Goal: Task Accomplishment & Management: Use online tool/utility

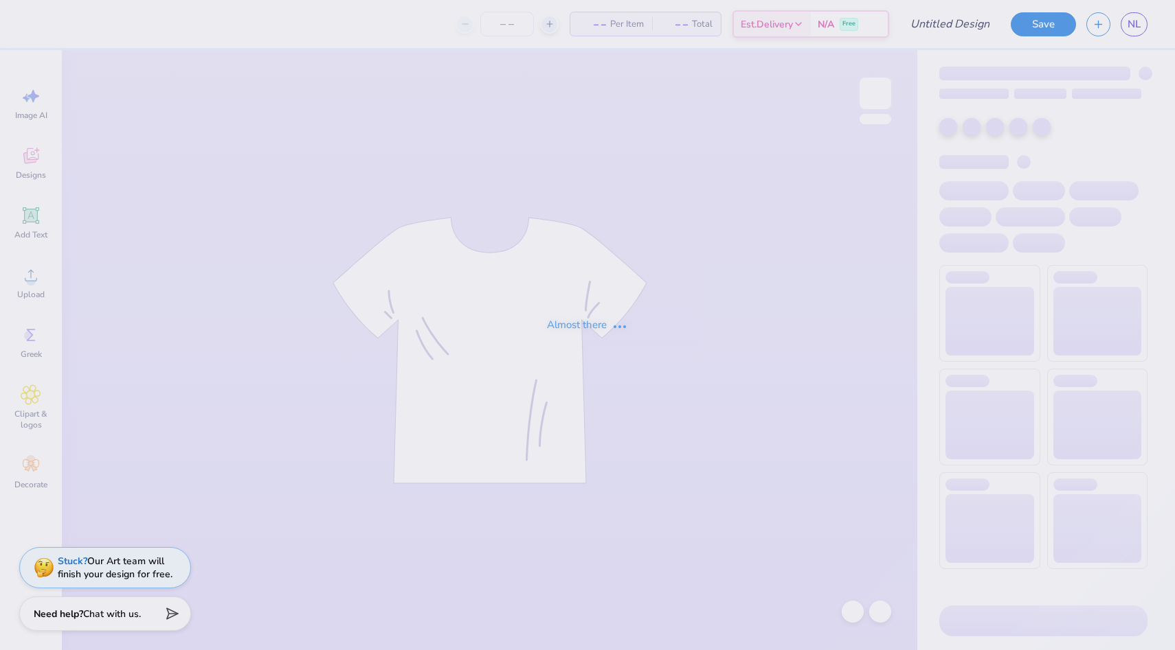
type input "Beta Hat 1"
type input "8"
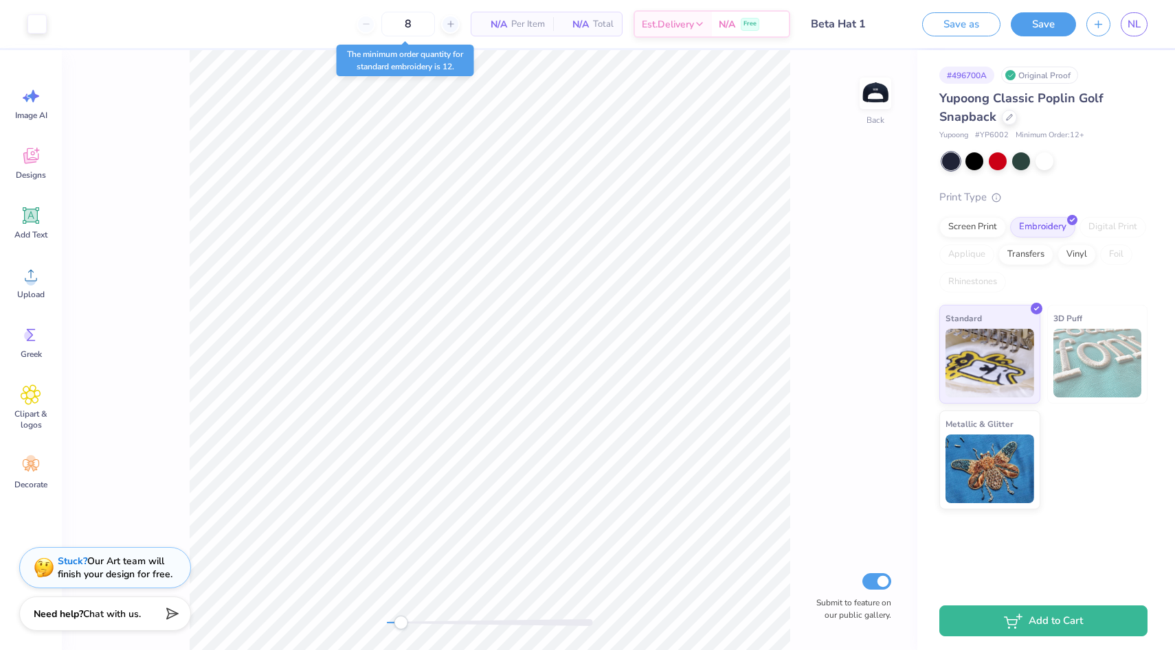
click at [398, 626] on div at bounding box center [490, 623] width 206 height 14
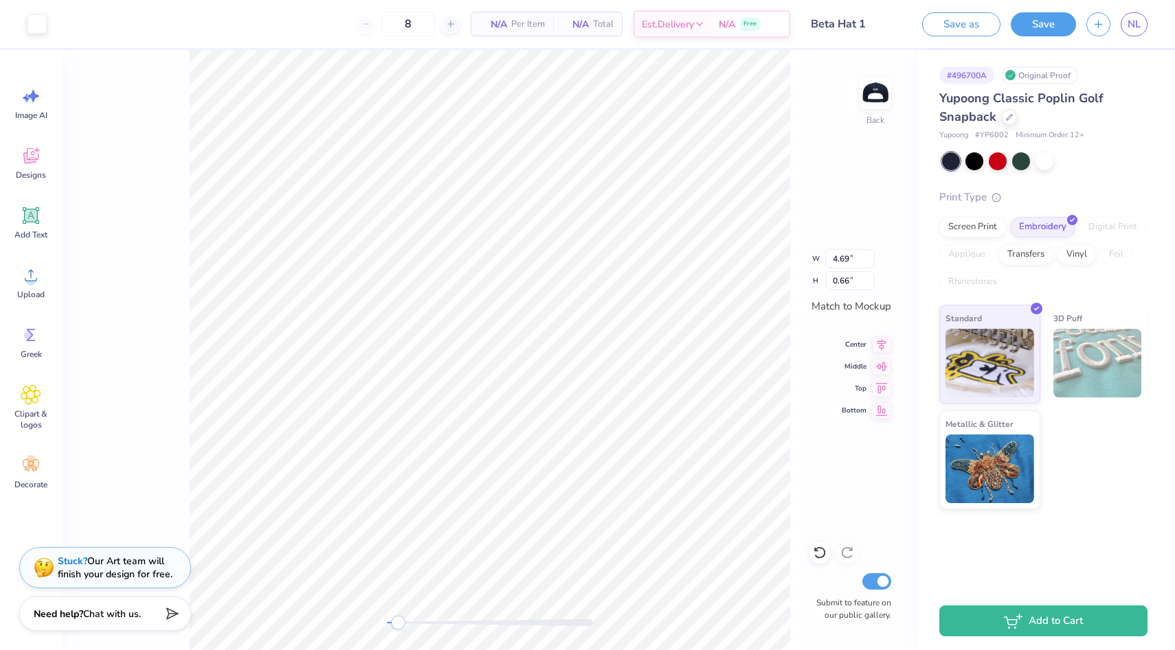
type input "3.72"
type input "0.46"
type input "0.38"
type input "0.36"
type input "0.31"
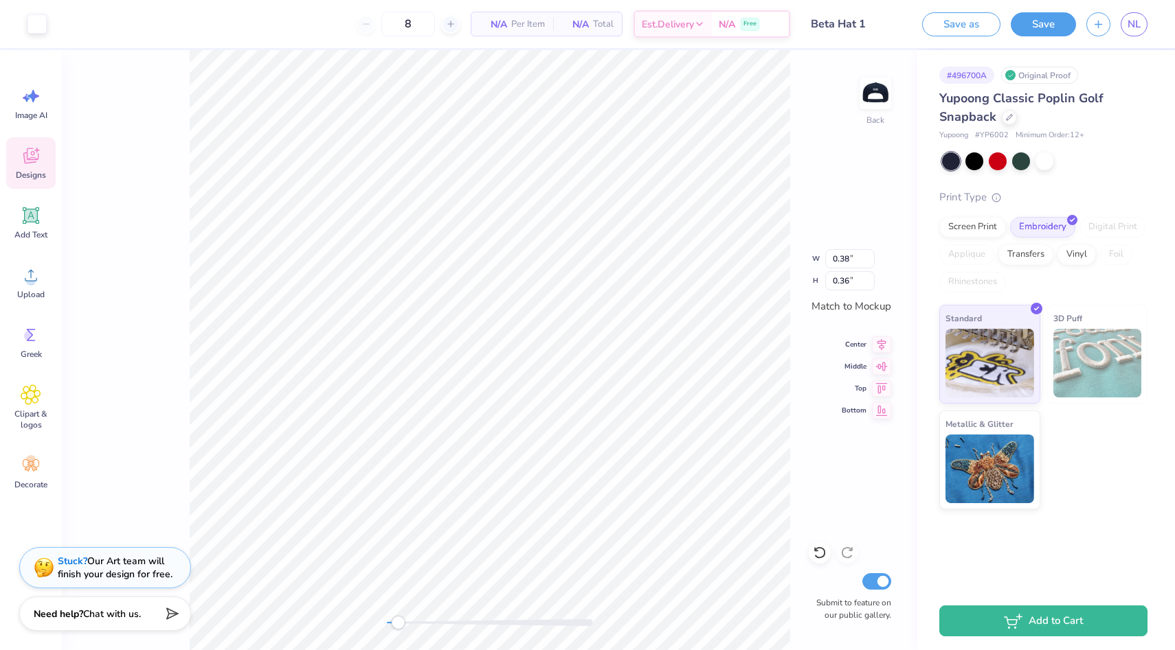
type input "0.29"
type input "0.38"
type input "0.36"
type input "0.34"
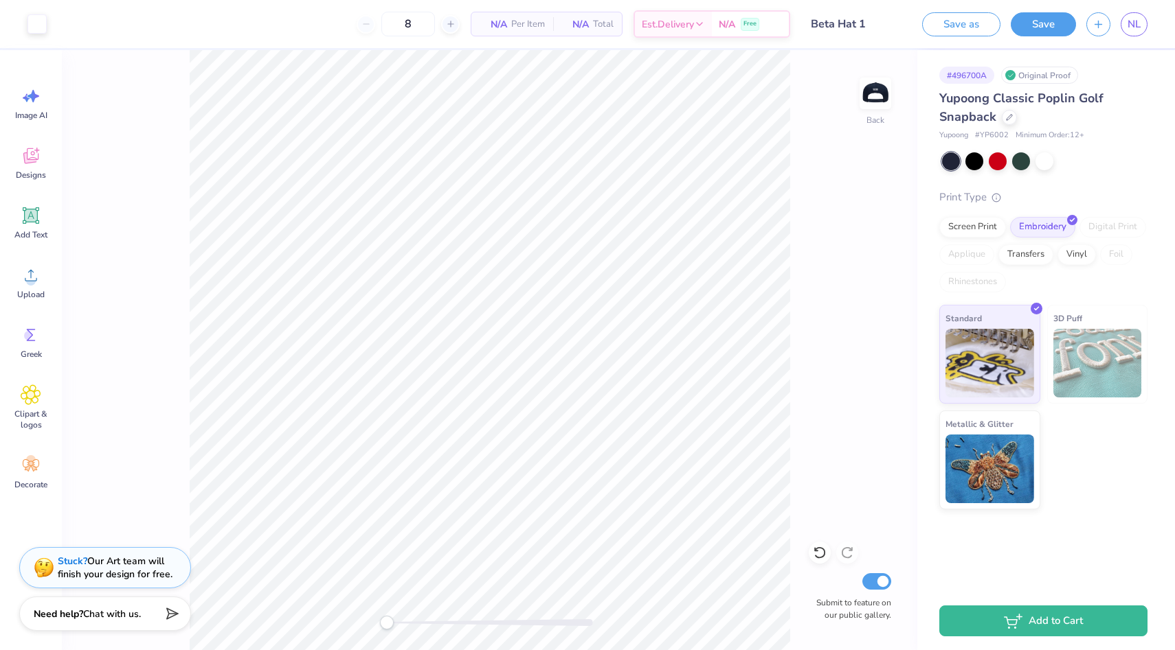
click at [310, 623] on div "Back Submit to feature on our public gallery." at bounding box center [489, 350] width 855 height 600
type input "0.36"
type input "0.34"
type input "0.38"
type input "0.36"
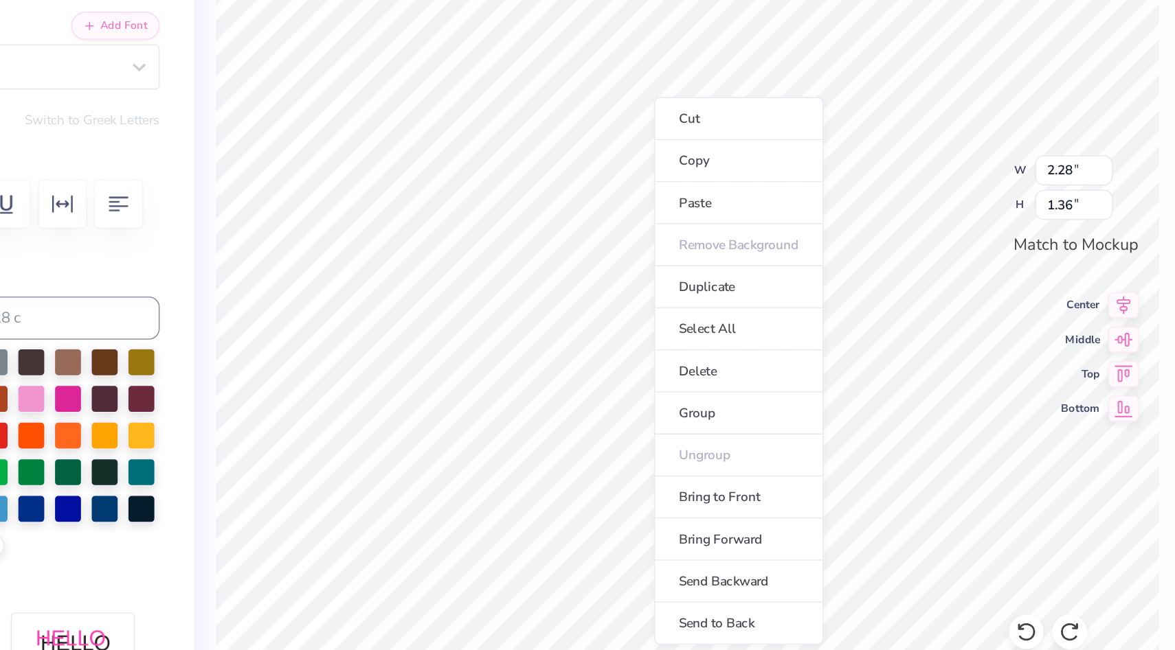
drag, startPoint x: 411, startPoint y: 619, endPoint x: 400, endPoint y: 625, distance: 13.2
click at [606, 409] on li "Group" at bounding box center [636, 413] width 108 height 27
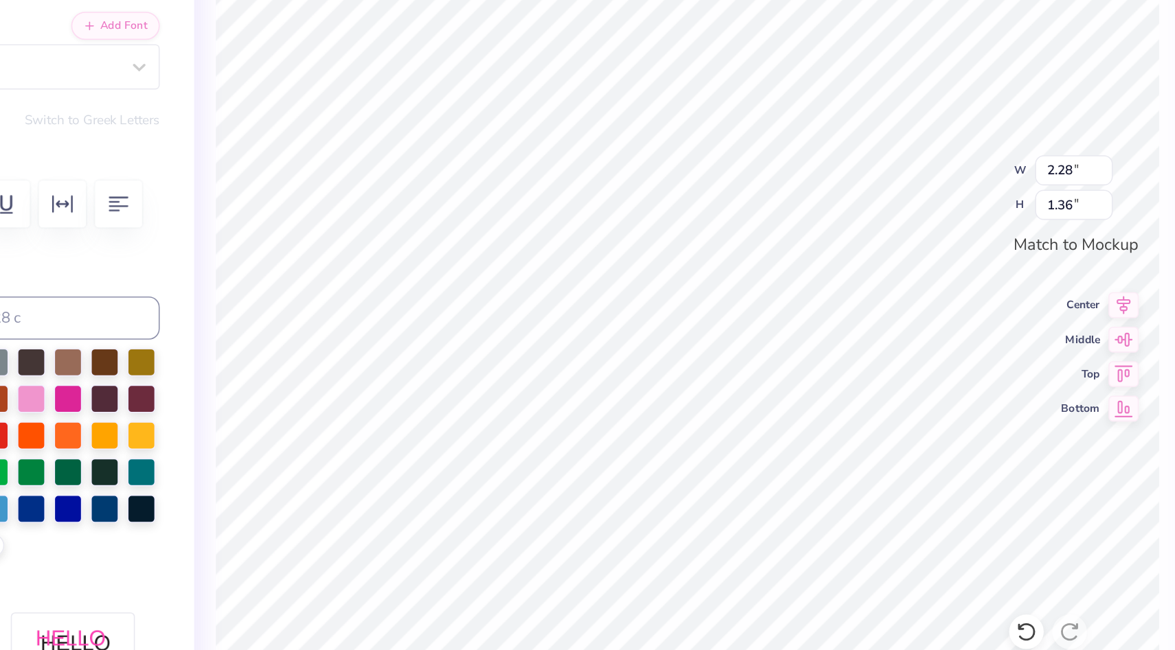
type input "2.00"
type input "0.52"
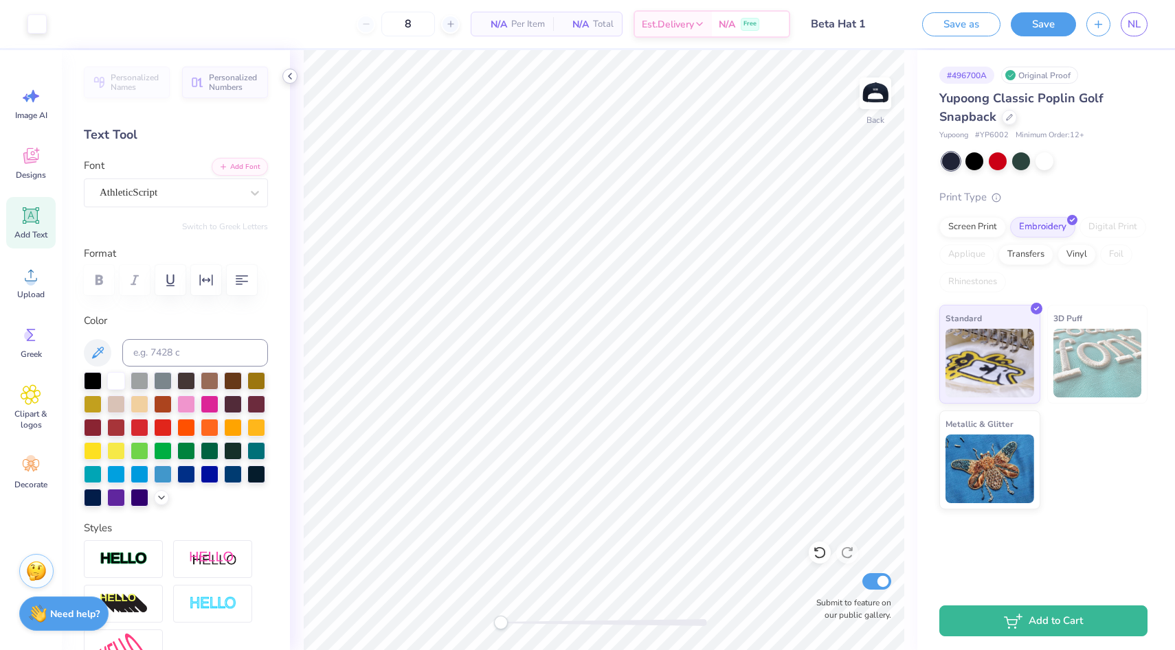
click at [288, 76] on icon at bounding box center [289, 76] width 11 height 11
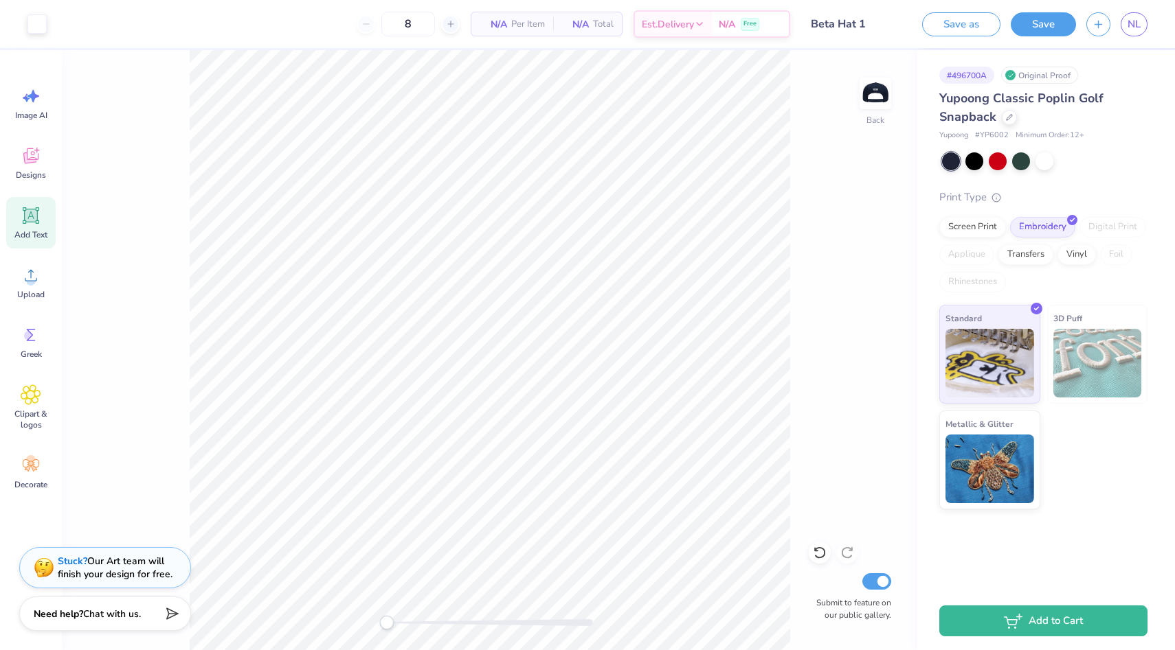
click at [308, 624] on div "Back Submit to feature on our public gallery." at bounding box center [489, 350] width 855 height 600
click at [1124, 345] on img at bounding box center [1097, 363] width 89 height 69
click at [1047, 170] on div "Yupoong Classic Poplin Golf Snapback Yupoong # YP6002 Minimum Order: 12 + Print…" at bounding box center [1043, 299] width 208 height 420
click at [1047, 167] on div at bounding box center [1044, 160] width 18 height 18
click at [1021, 164] on div at bounding box center [1021, 160] width 18 height 18
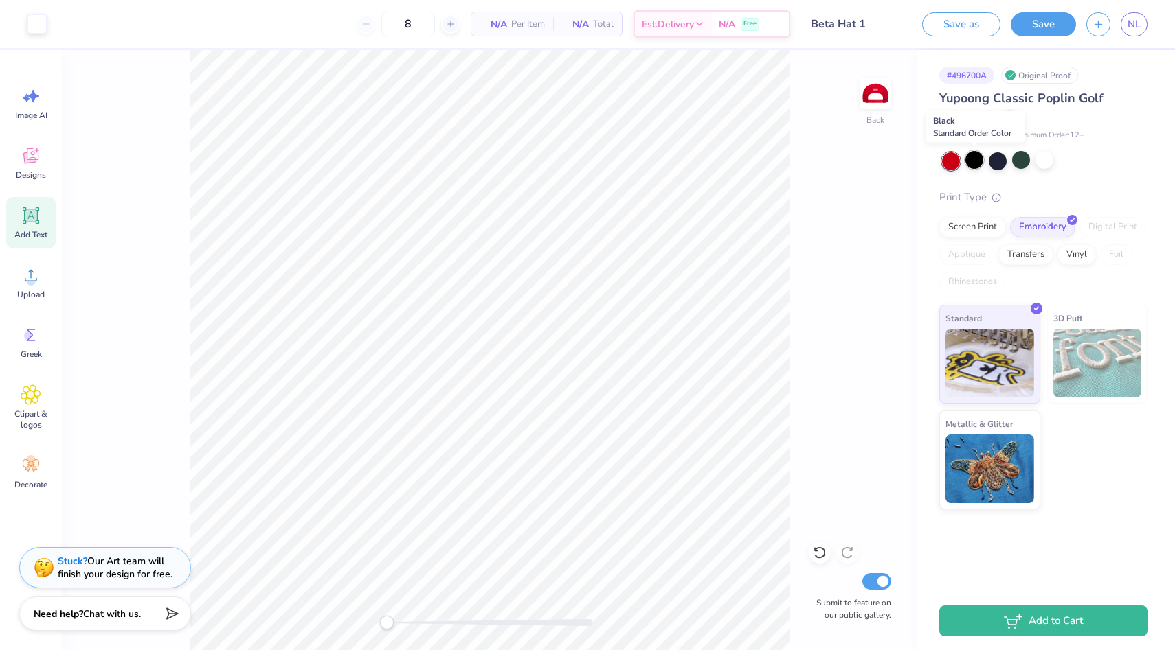
click at [971, 161] on div at bounding box center [974, 160] width 18 height 18
click at [970, 157] on div at bounding box center [974, 160] width 18 height 18
click at [997, 161] on div at bounding box center [997, 160] width 18 height 18
click at [885, 84] on img at bounding box center [875, 93] width 55 height 55
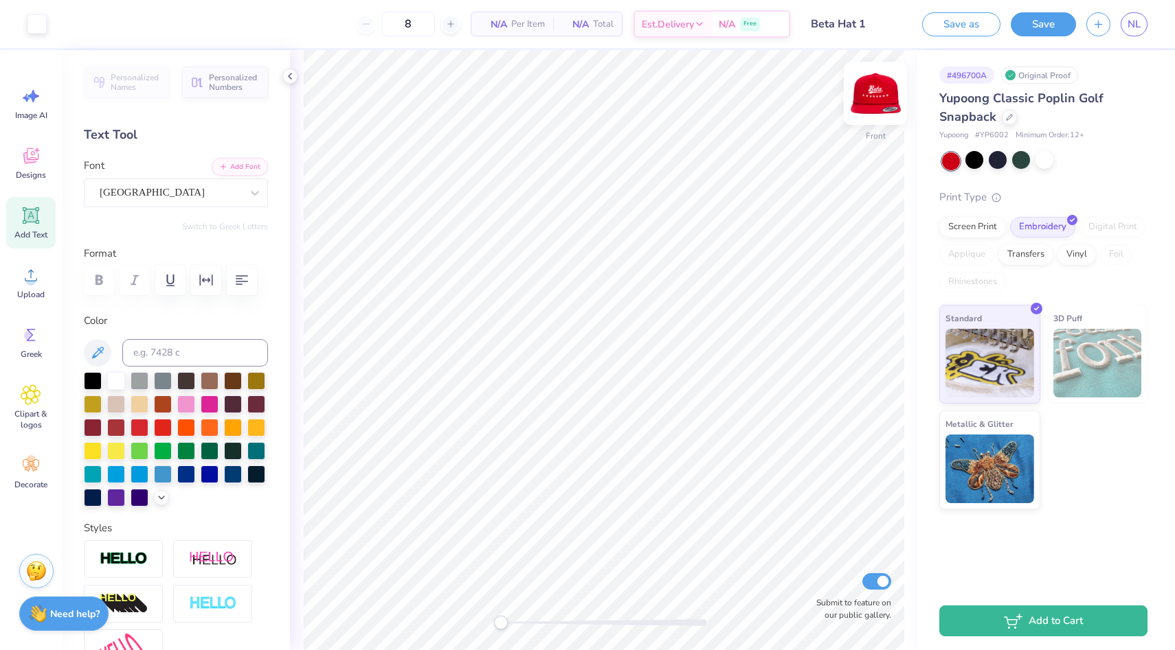
click at [895, 89] on img at bounding box center [875, 93] width 55 height 55
click at [971, 157] on div at bounding box center [974, 160] width 18 height 18
click at [971, 158] on div at bounding box center [974, 160] width 18 height 18
click at [1065, 27] on button "Save" at bounding box center [1042, 22] width 65 height 24
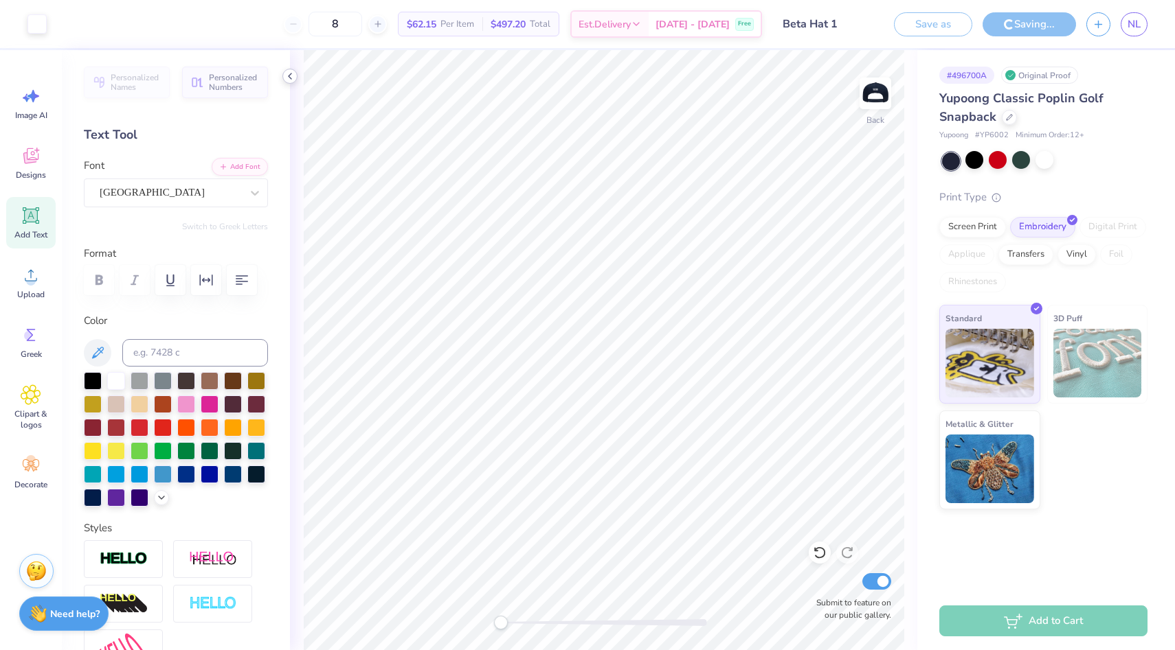
click at [291, 78] on icon at bounding box center [289, 76] width 11 height 11
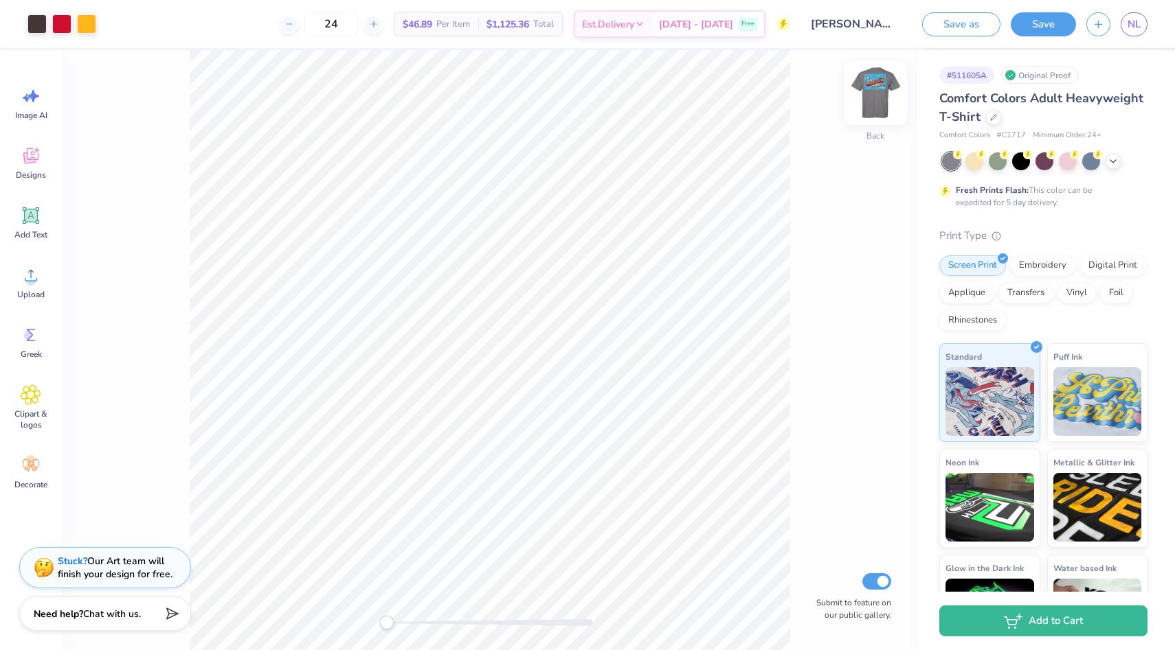
click at [870, 83] on img at bounding box center [875, 93] width 55 height 55
click at [870, 95] on img at bounding box center [875, 93] width 55 height 55
type input "7.73"
type input "3.87"
type input "4.81"
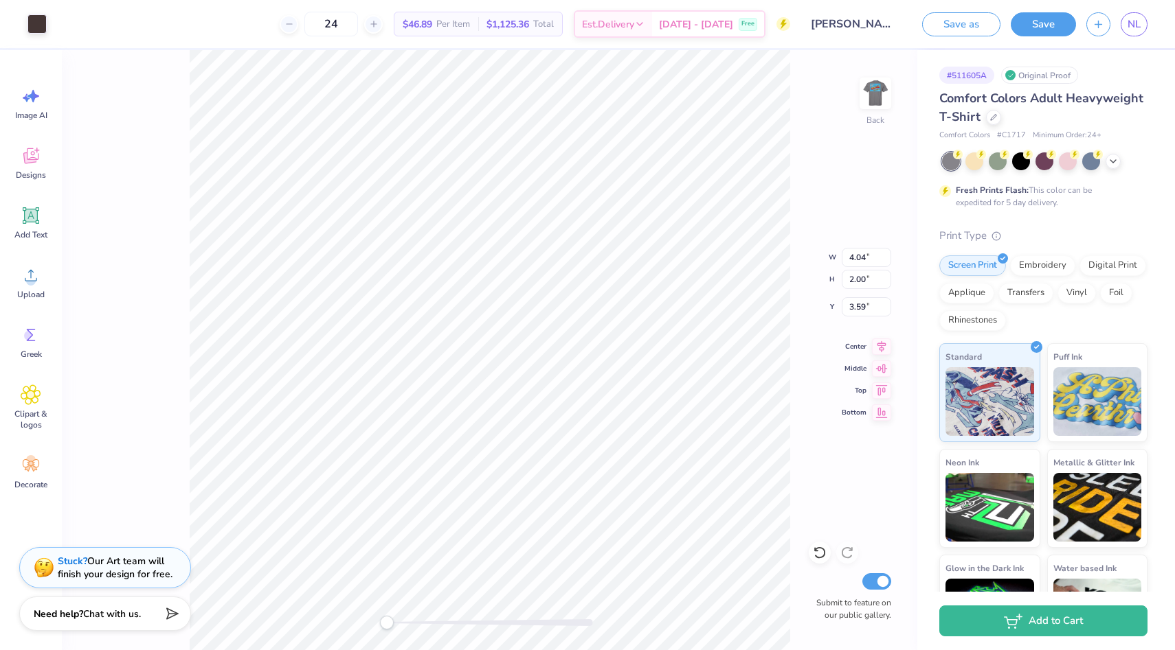
type input "1.90"
type input "3.69"
type input "1.80"
type input "3.79"
type input "1.70"
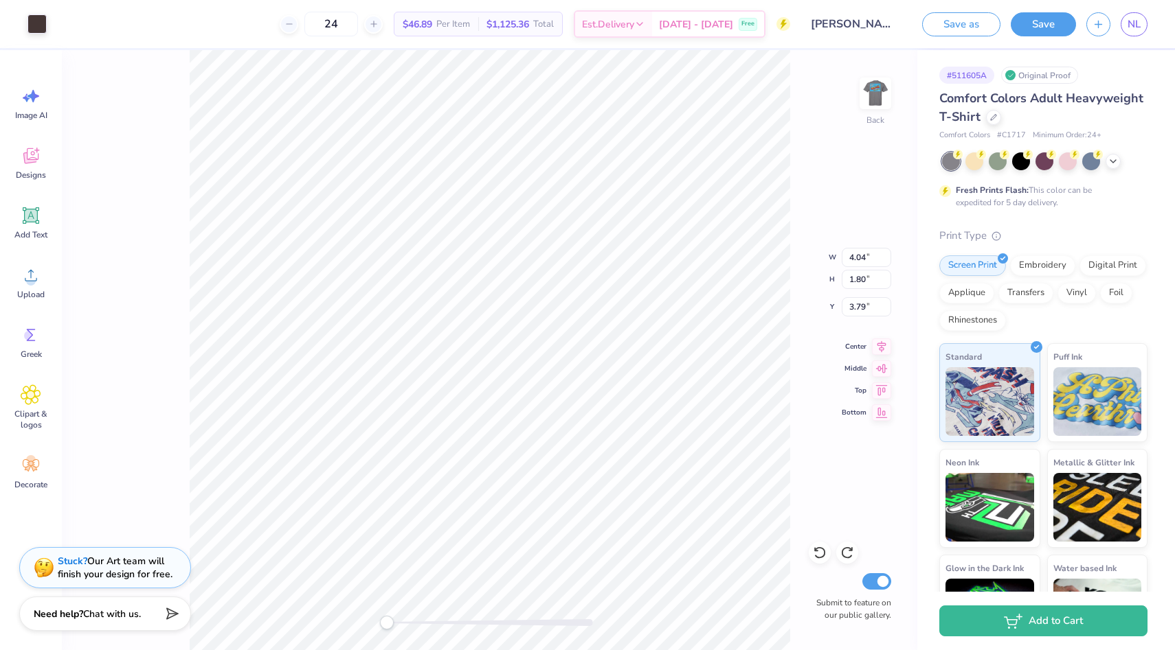
type input "3.89"
type input "1.60"
type input "3.99"
type input "1.56"
type input "4.59"
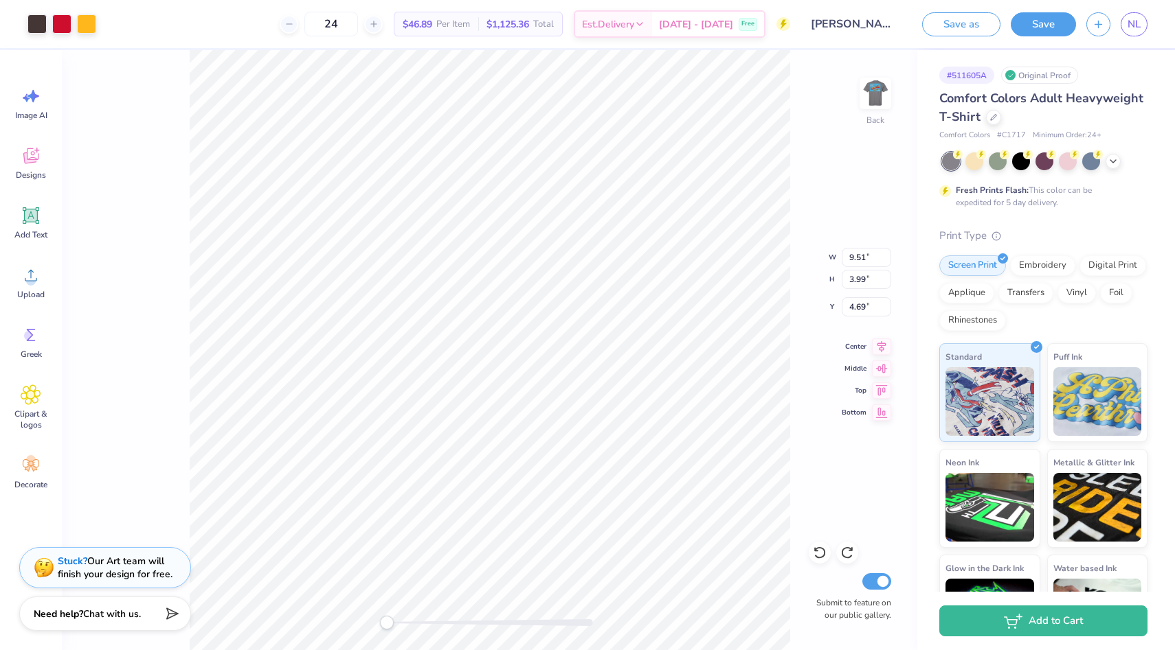
type input "2.50"
click at [877, 81] on img at bounding box center [875, 93] width 55 height 55
